Goal: Task Accomplishment & Management: Use online tool/utility

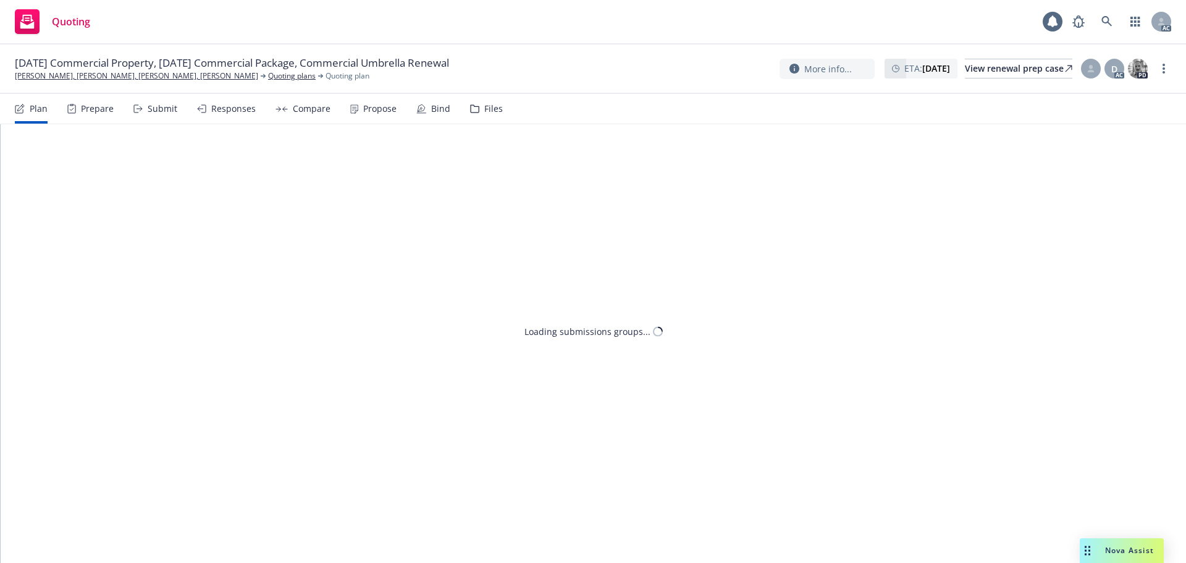
click at [1165, 67] on link "more" at bounding box center [1163, 68] width 15 height 15
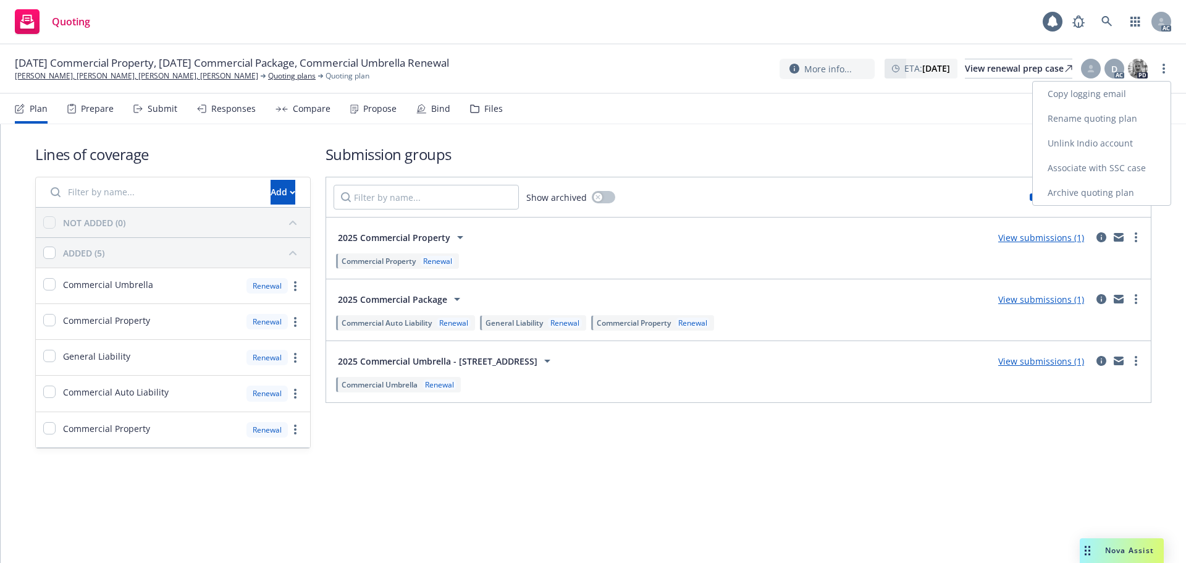
click at [1112, 93] on link "Copy logging email" at bounding box center [1102, 94] width 138 height 25
